Goal: Task Accomplishment & Management: Use online tool/utility

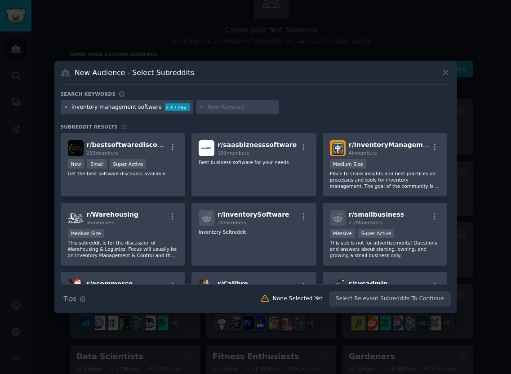
click at [67, 108] on icon at bounding box center [66, 107] width 5 height 5
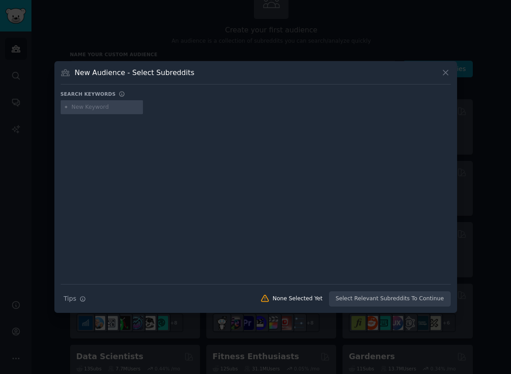
click at [93, 108] on input "text" at bounding box center [105, 107] width 68 height 8
type input "zoho booms"
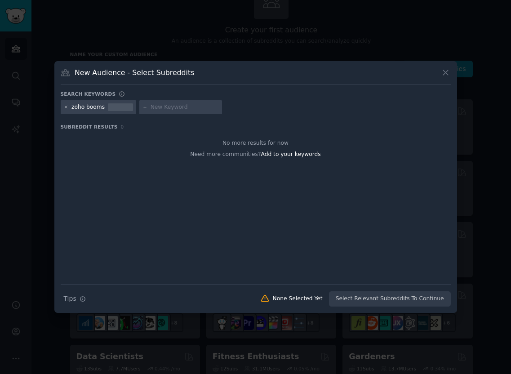
click at [65, 105] on icon at bounding box center [66, 107] width 5 height 5
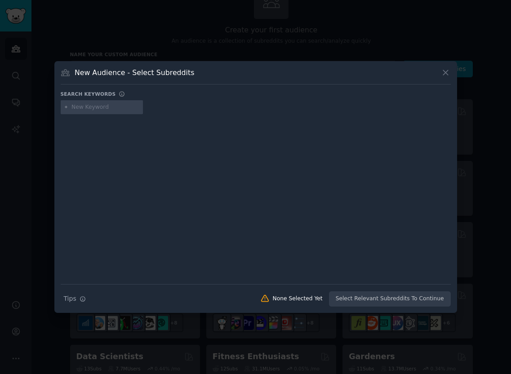
click at [83, 107] on input "text" at bounding box center [105, 107] width 68 height 8
type input "accounting software"
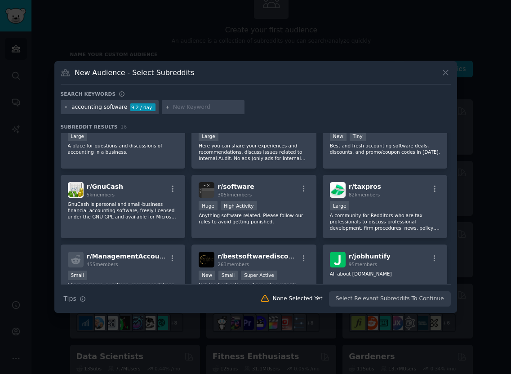
scroll to position [147, 0]
